Goal: Task Accomplishment & Management: Manage account settings

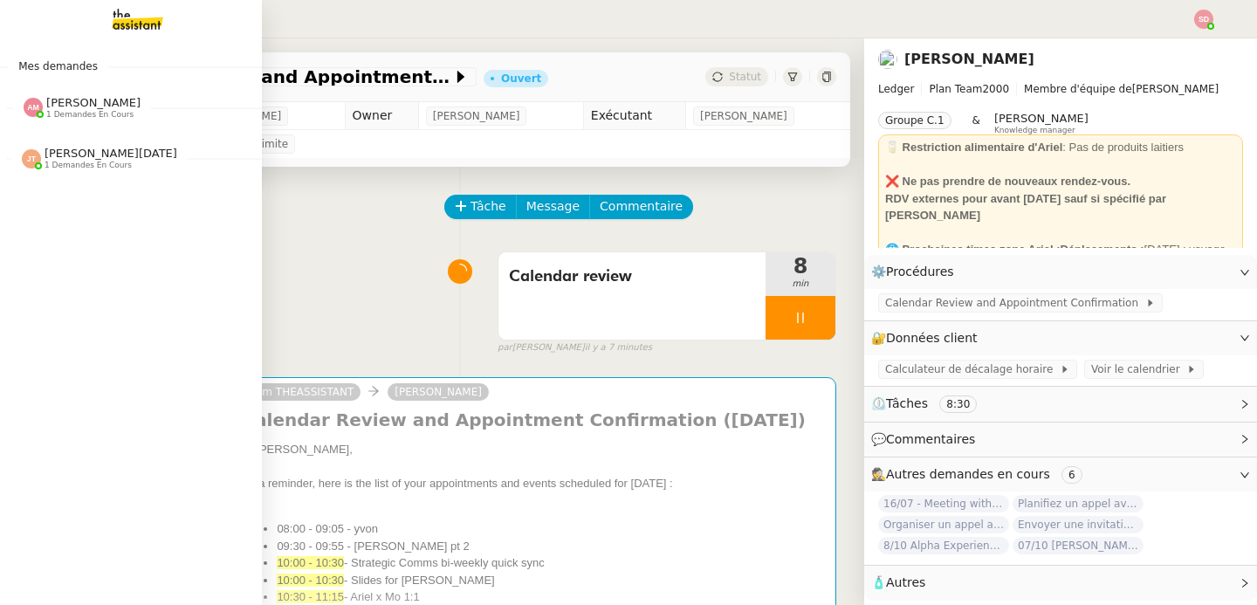
click at [28, 166] on img at bounding box center [31, 158] width 19 height 19
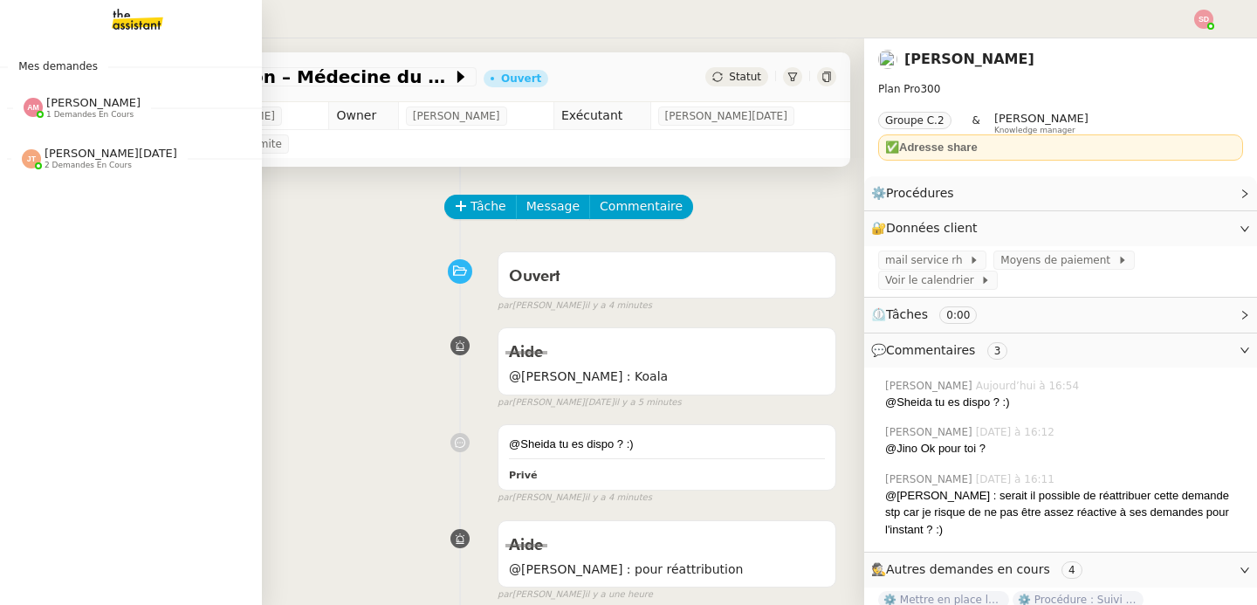
click at [62, 107] on span "[PERSON_NAME]" at bounding box center [93, 102] width 94 height 13
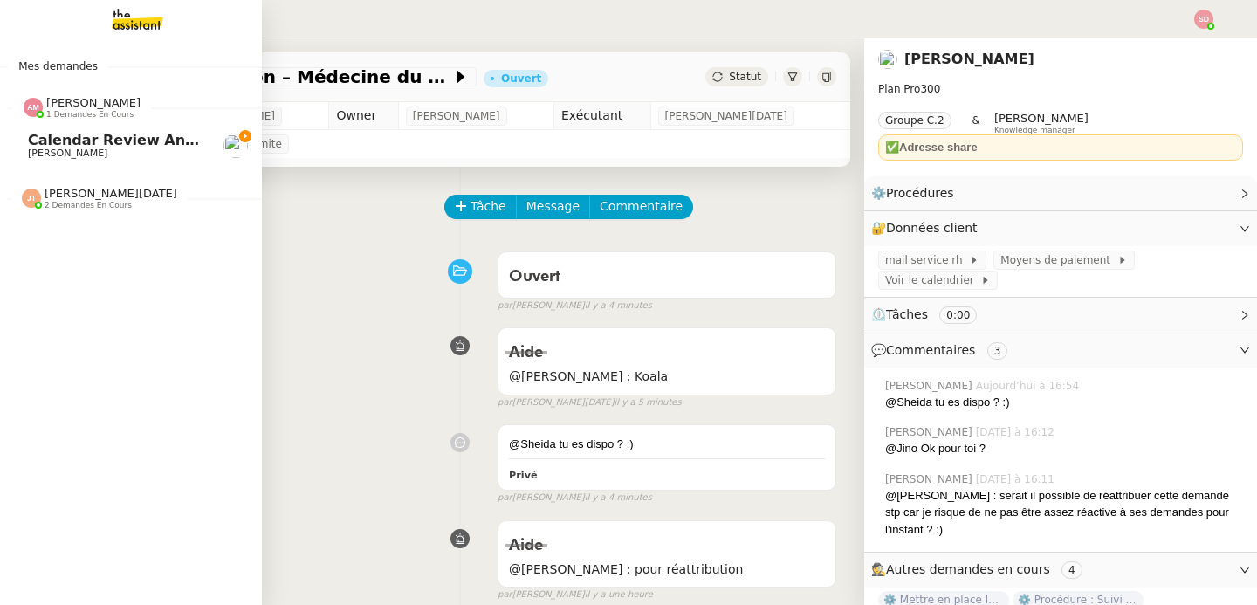
click at [62, 107] on span "[PERSON_NAME]" at bounding box center [93, 102] width 94 height 13
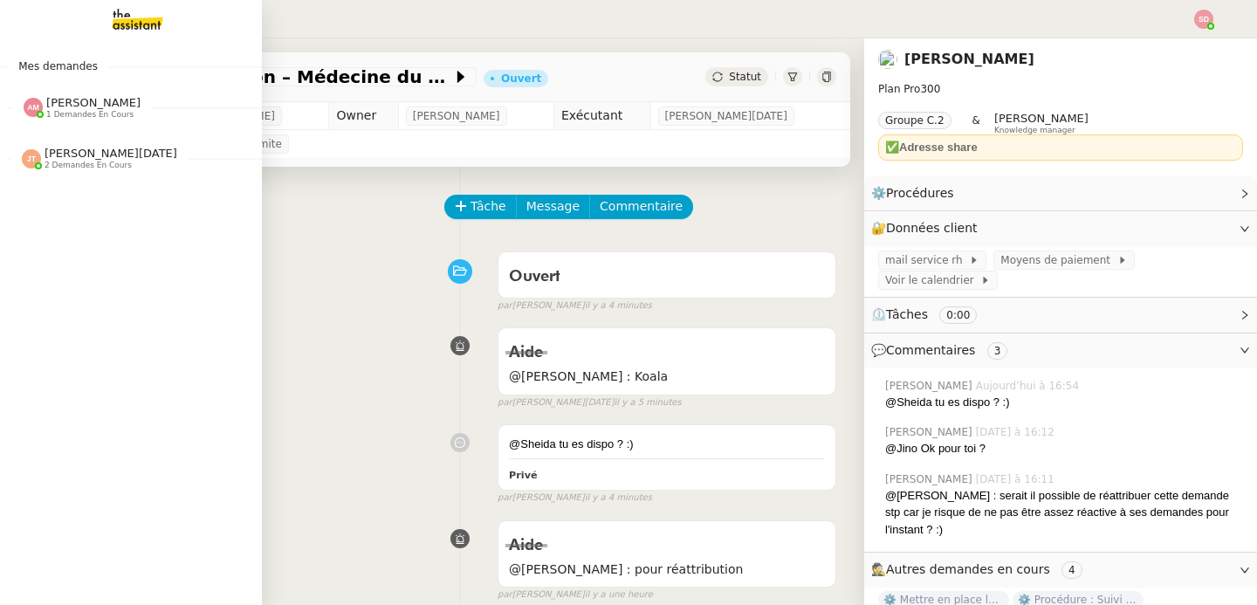
click at [73, 169] on span "2 demandes en cours" at bounding box center [88, 166] width 87 height 10
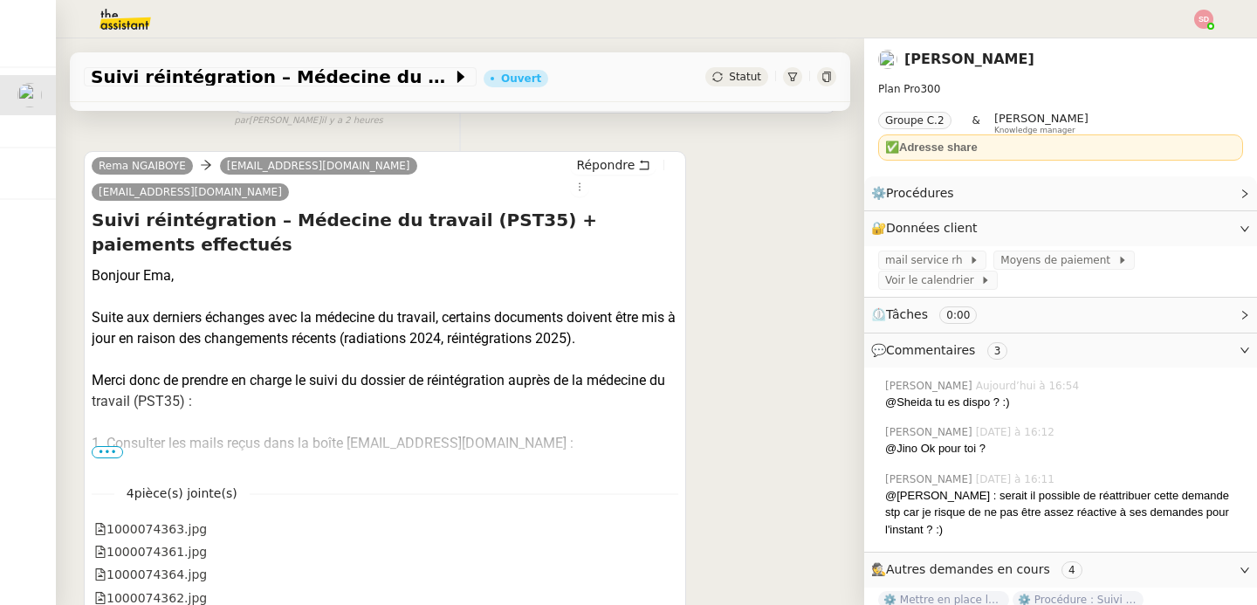
scroll to position [1154, 0]
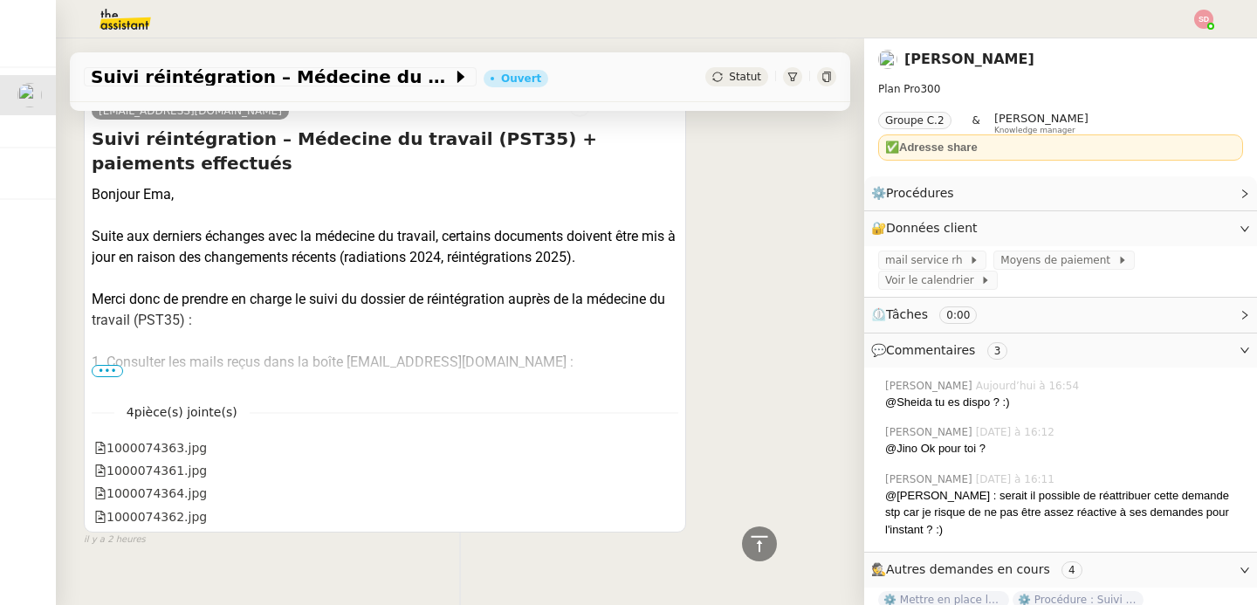
click at [98, 365] on span "•••" at bounding box center [107, 371] width 31 height 12
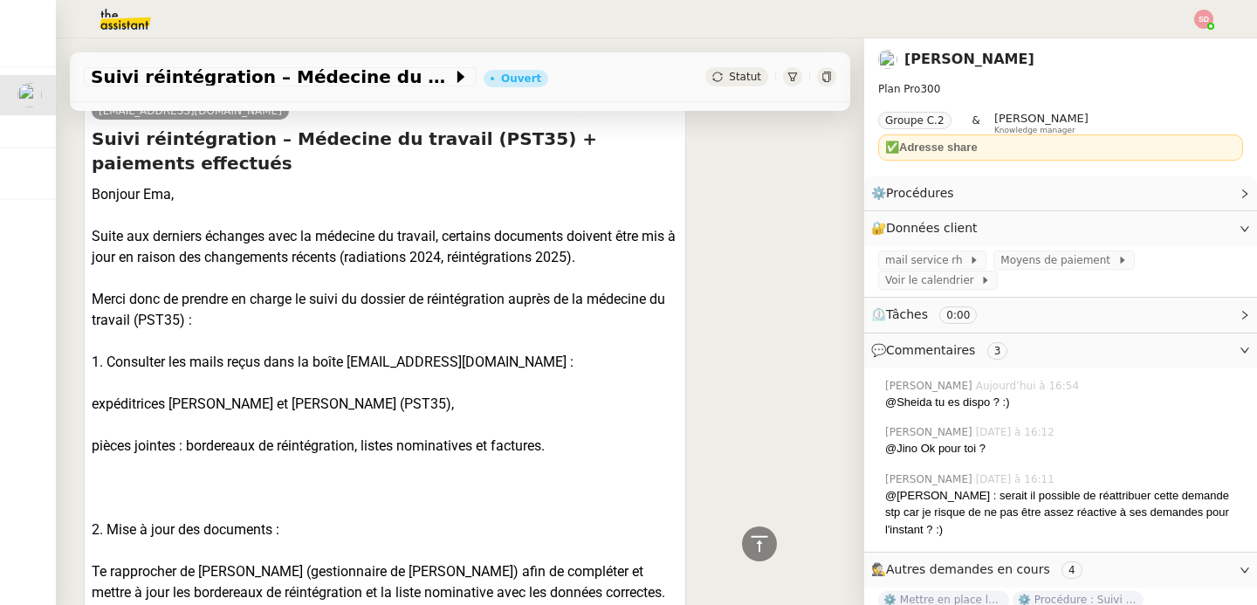
scroll to position [0, 0]
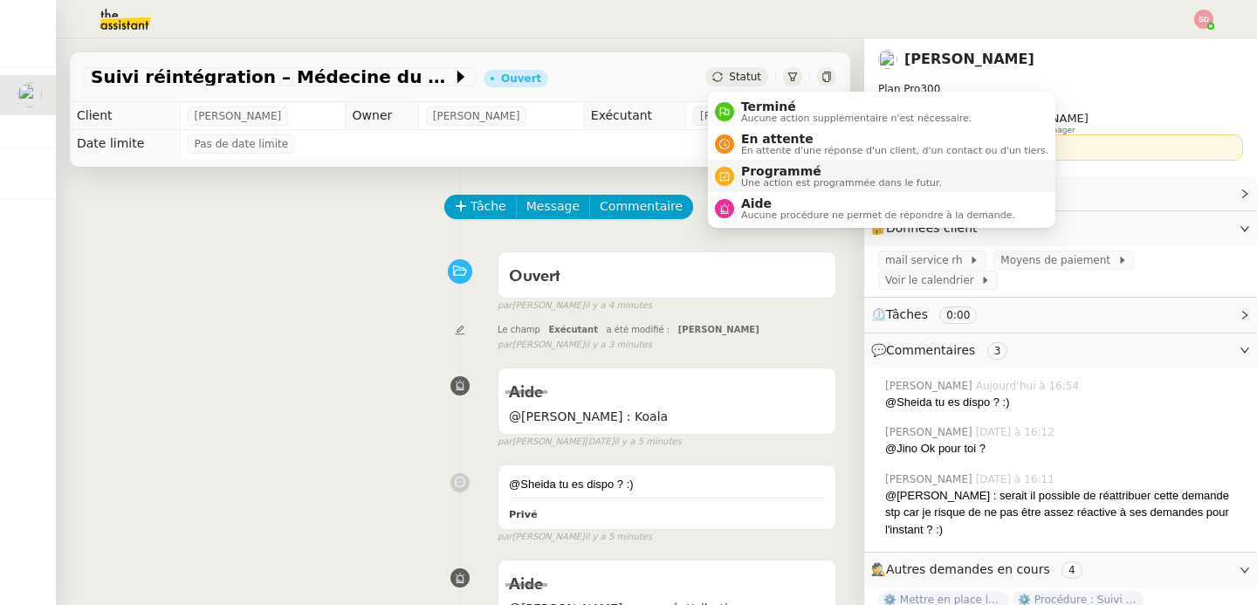
click at [739, 160] on li "Programmé Une action est programmée dans le futur." at bounding box center [882, 176] width 348 height 32
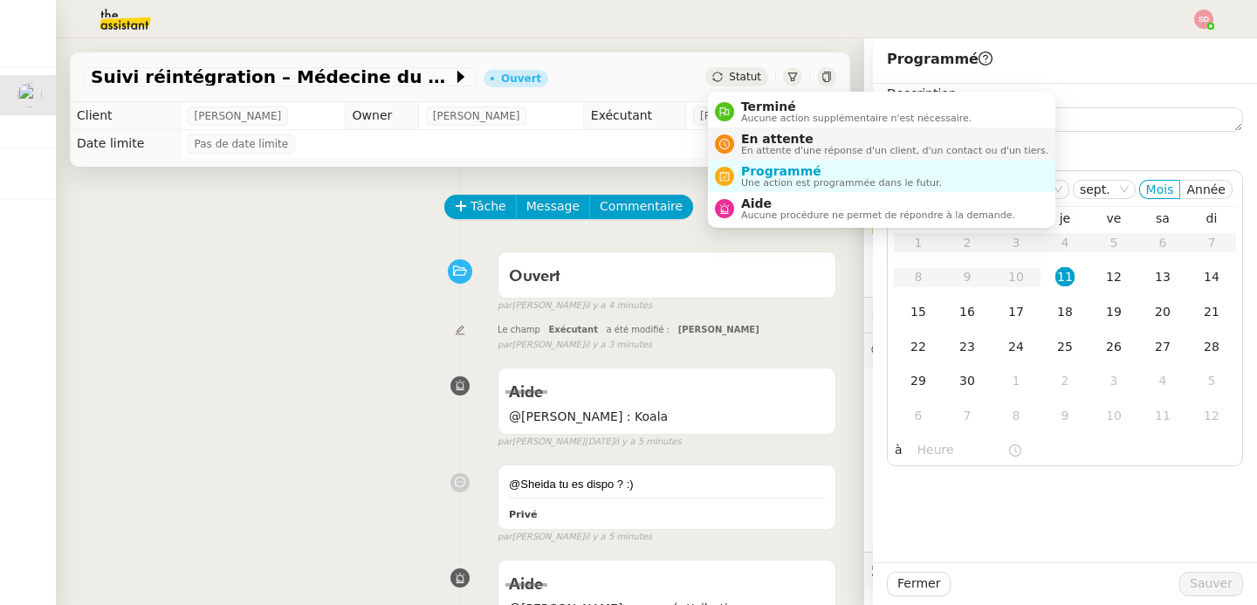
click at [782, 141] on span "En attente" at bounding box center [894, 139] width 307 height 14
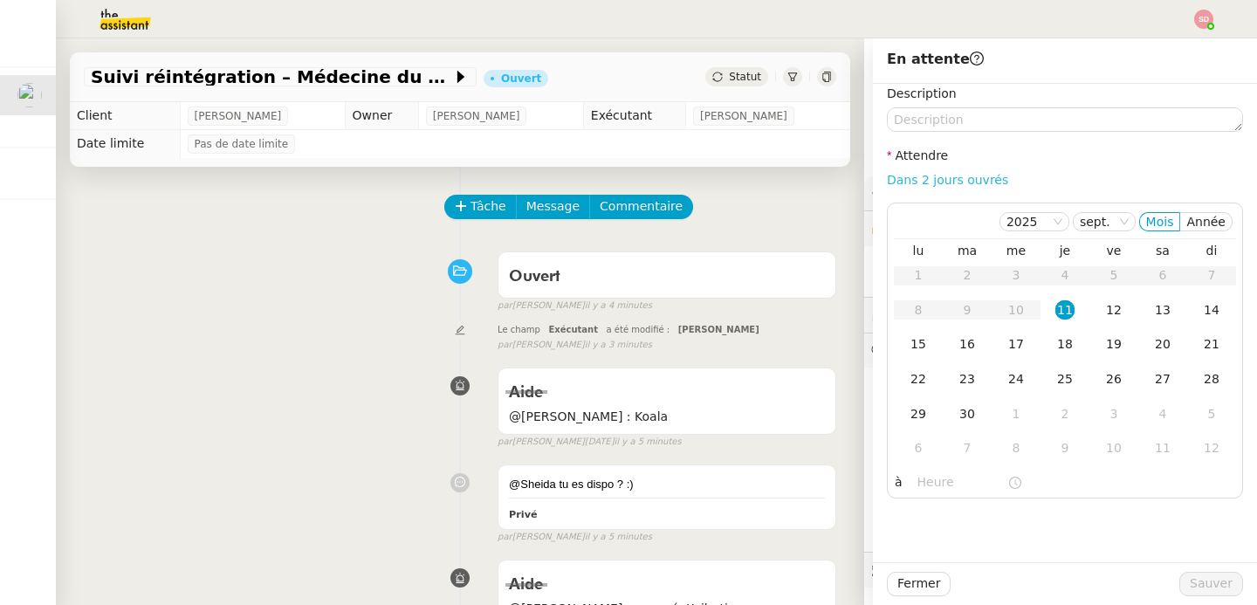
click at [975, 181] on link "Dans 2 jours ouvrés" at bounding box center [947, 180] width 121 height 14
type input "07:00"
click at [1106, 304] on div "12" at bounding box center [1114, 309] width 19 height 19
click at [1204, 577] on span "Sauver" at bounding box center [1211, 584] width 43 height 20
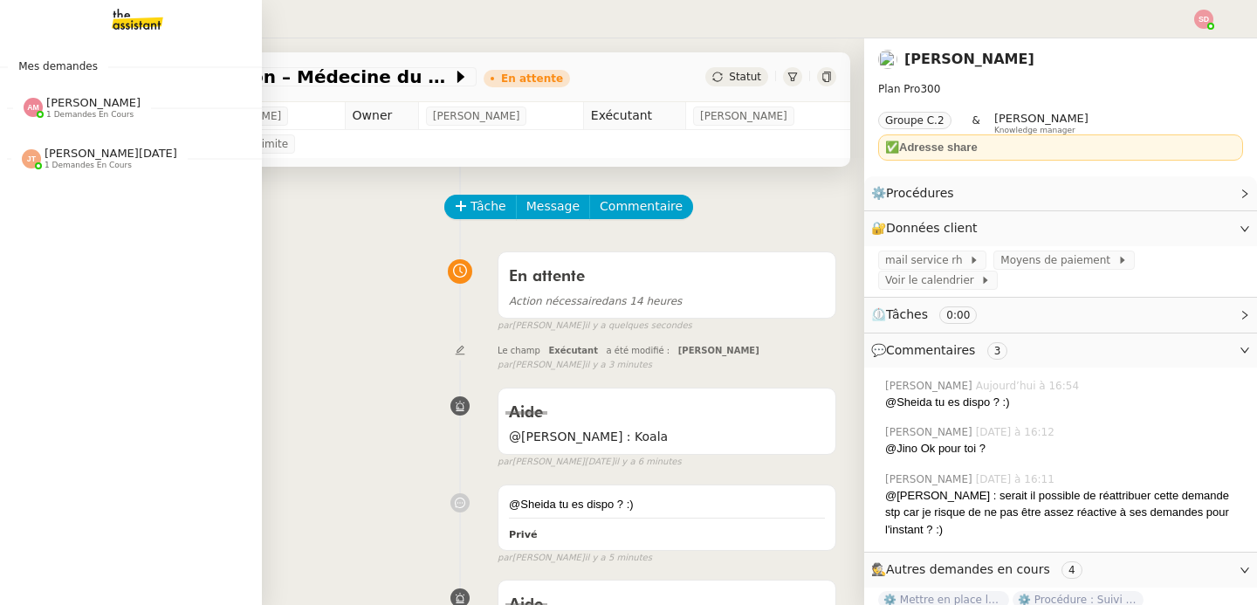
click at [51, 116] on span "1 demandes en cours" at bounding box center [89, 115] width 87 height 10
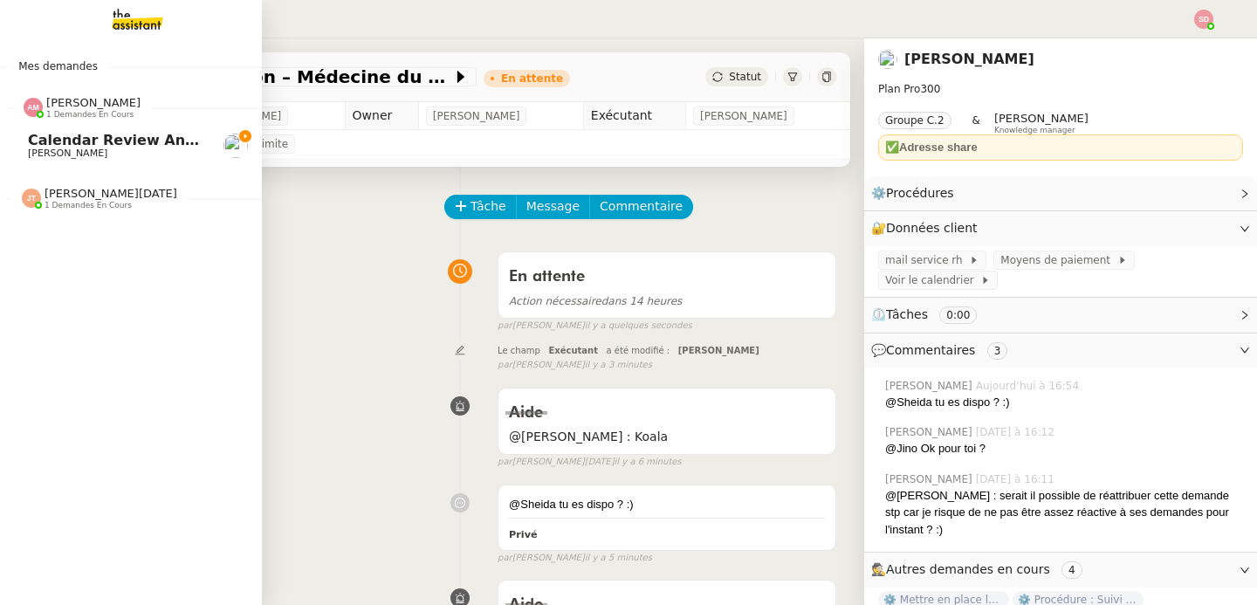
click at [51, 116] on span "1 demandes en cours" at bounding box center [89, 115] width 87 height 10
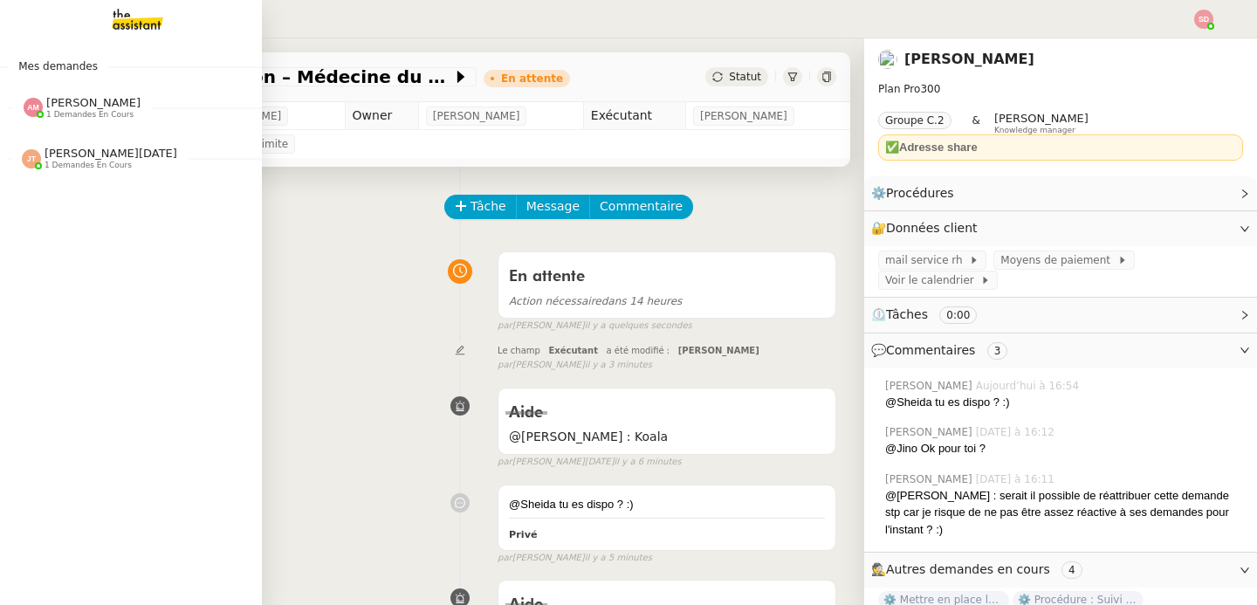
click at [60, 105] on span "[PERSON_NAME]" at bounding box center [93, 102] width 94 height 13
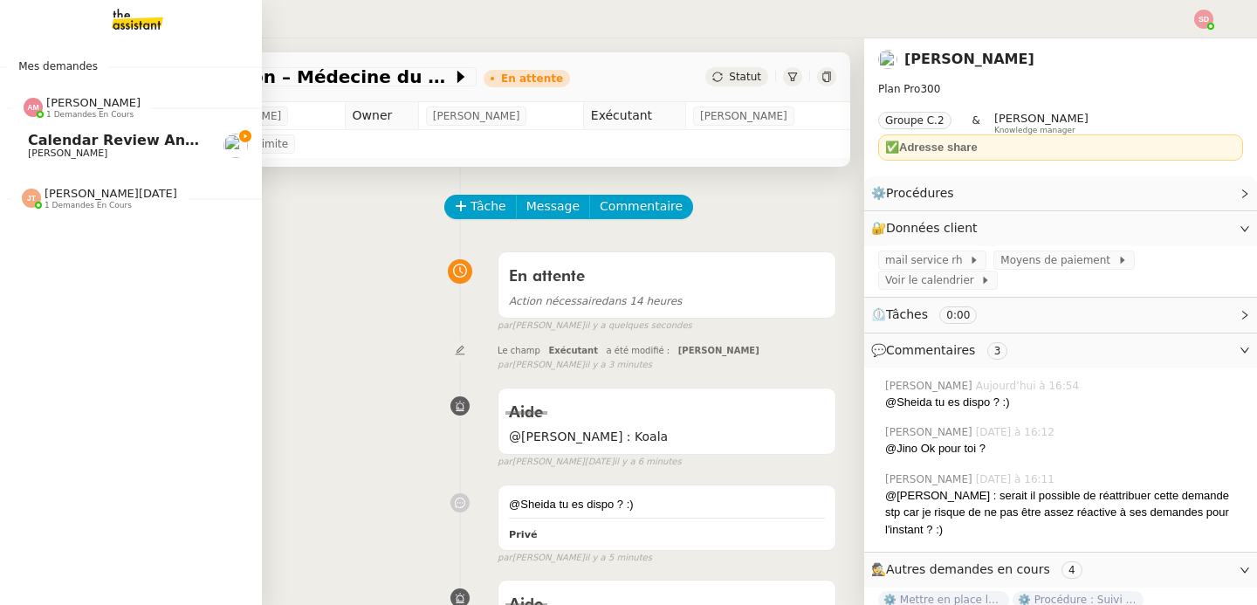
click at [71, 124] on div "[PERSON_NAME] 1 demandes en cours" at bounding box center [131, 100] width 262 height 51
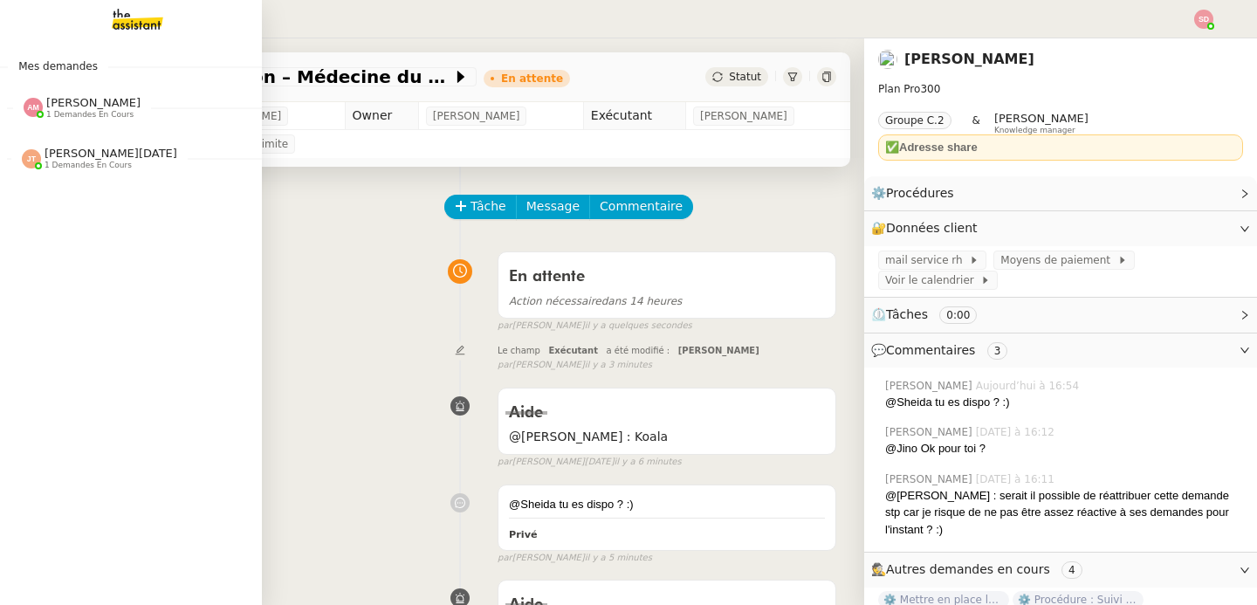
click at [71, 124] on div "[PERSON_NAME] 1 demandes en cours" at bounding box center [131, 100] width 262 height 51
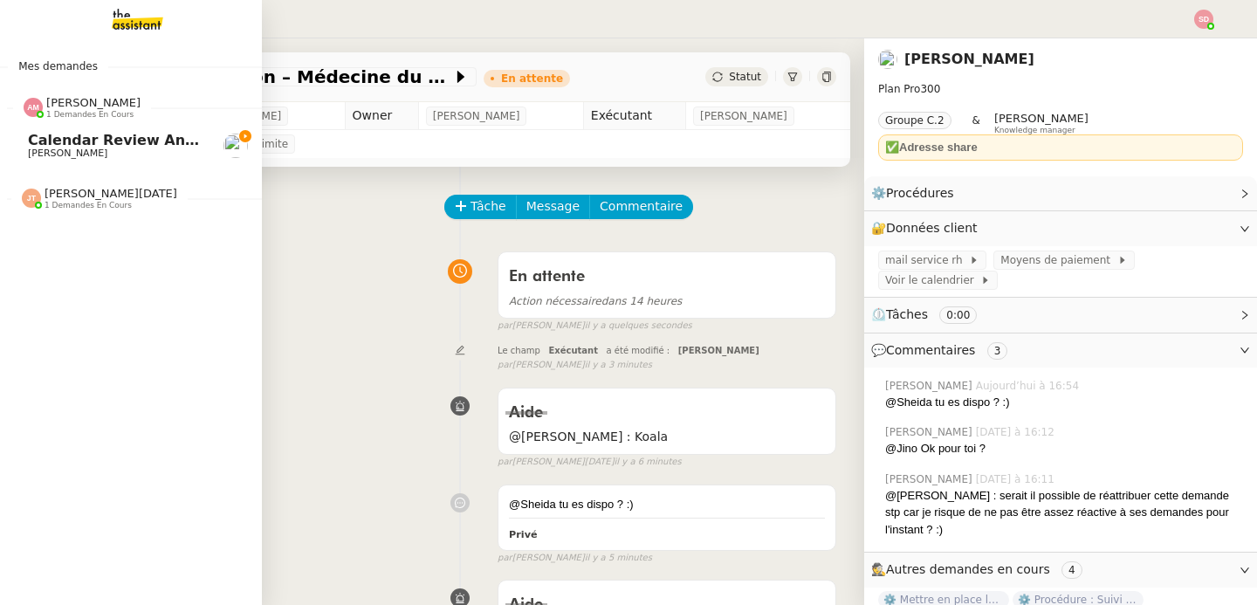
click at [72, 142] on span "Calendar Review and Appointment Confirmation - 11 septembre 2025" at bounding box center [304, 140] width 552 height 17
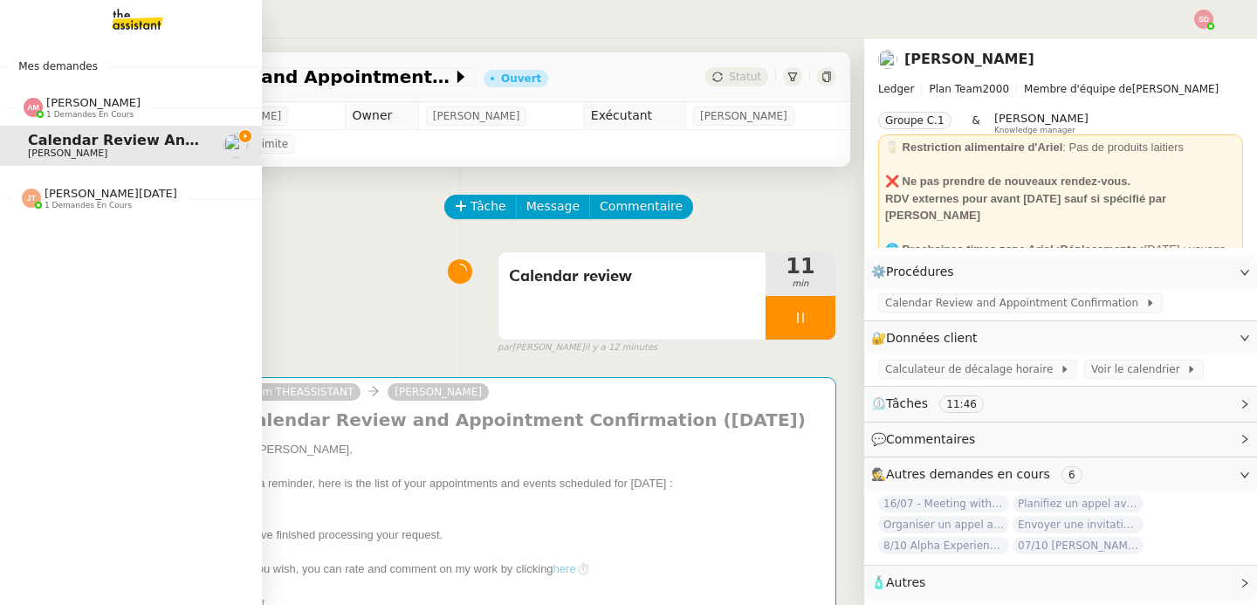
click at [66, 114] on span "1 demandes en cours" at bounding box center [89, 115] width 87 height 10
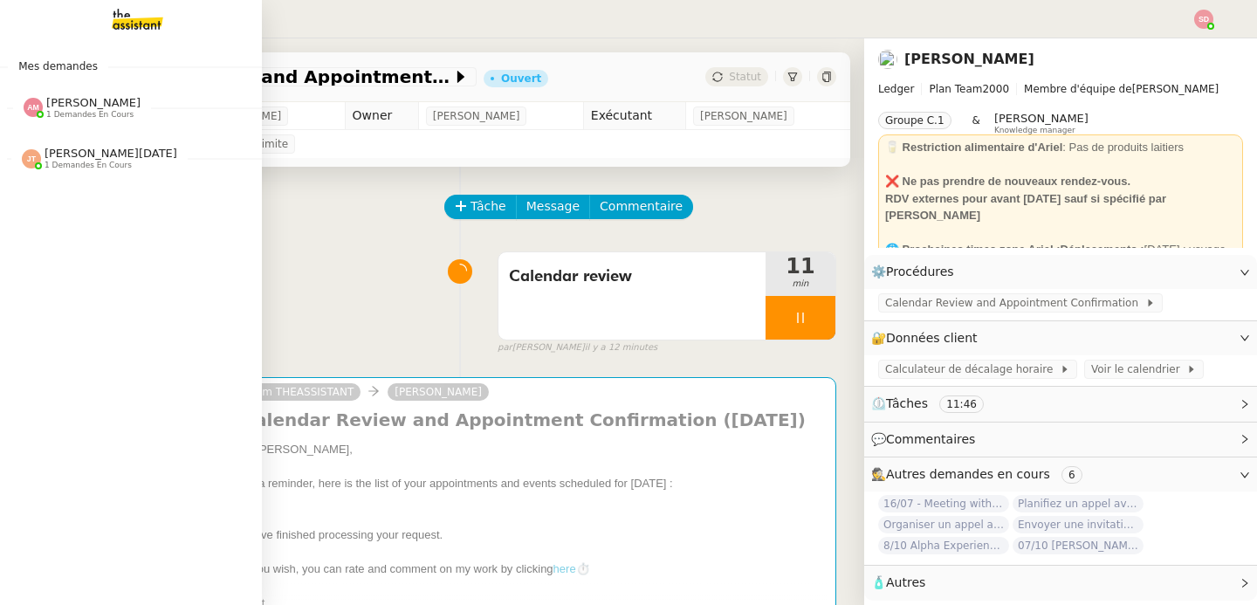
click at [84, 148] on span "[PERSON_NAME][DATE]" at bounding box center [111, 153] width 133 height 13
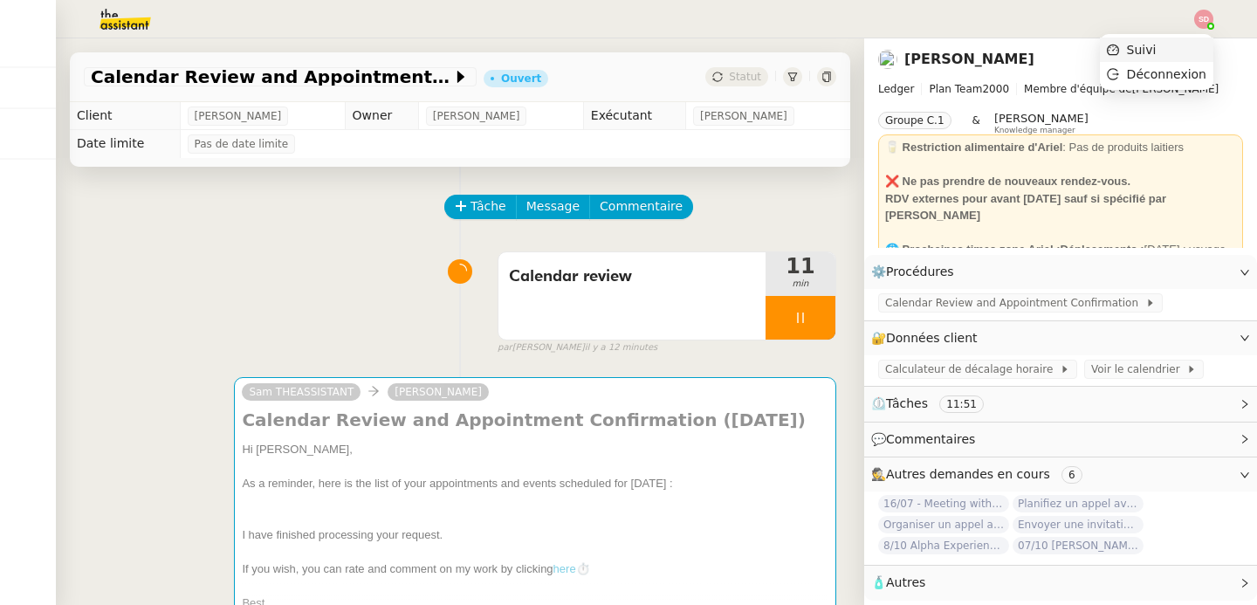
click at [1181, 48] on li "Suivi" at bounding box center [1157, 50] width 114 height 24
